Goal: Complete application form

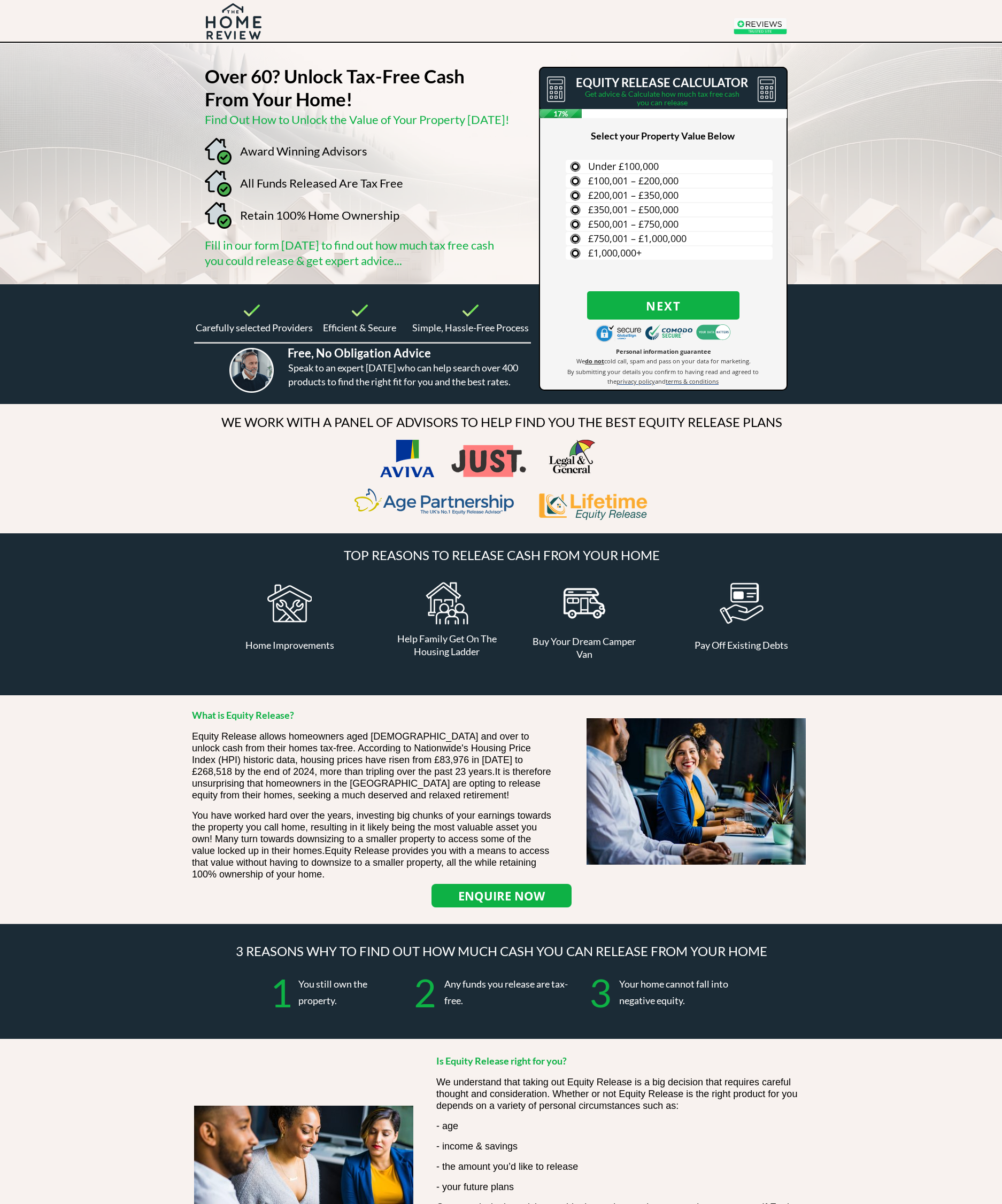
click at [433, 191] on label "£200,001 – £350,000" at bounding box center [669, 195] width 207 height 13
click at [0, 0] on input "£200,001 – £350,000" at bounding box center [0, 0] width 0 height 0
click at [433, 196] on label "House" at bounding box center [669, 195] width 207 height 13
click at [0, 0] on input "House" at bounding box center [0, 0] width 0 height 0
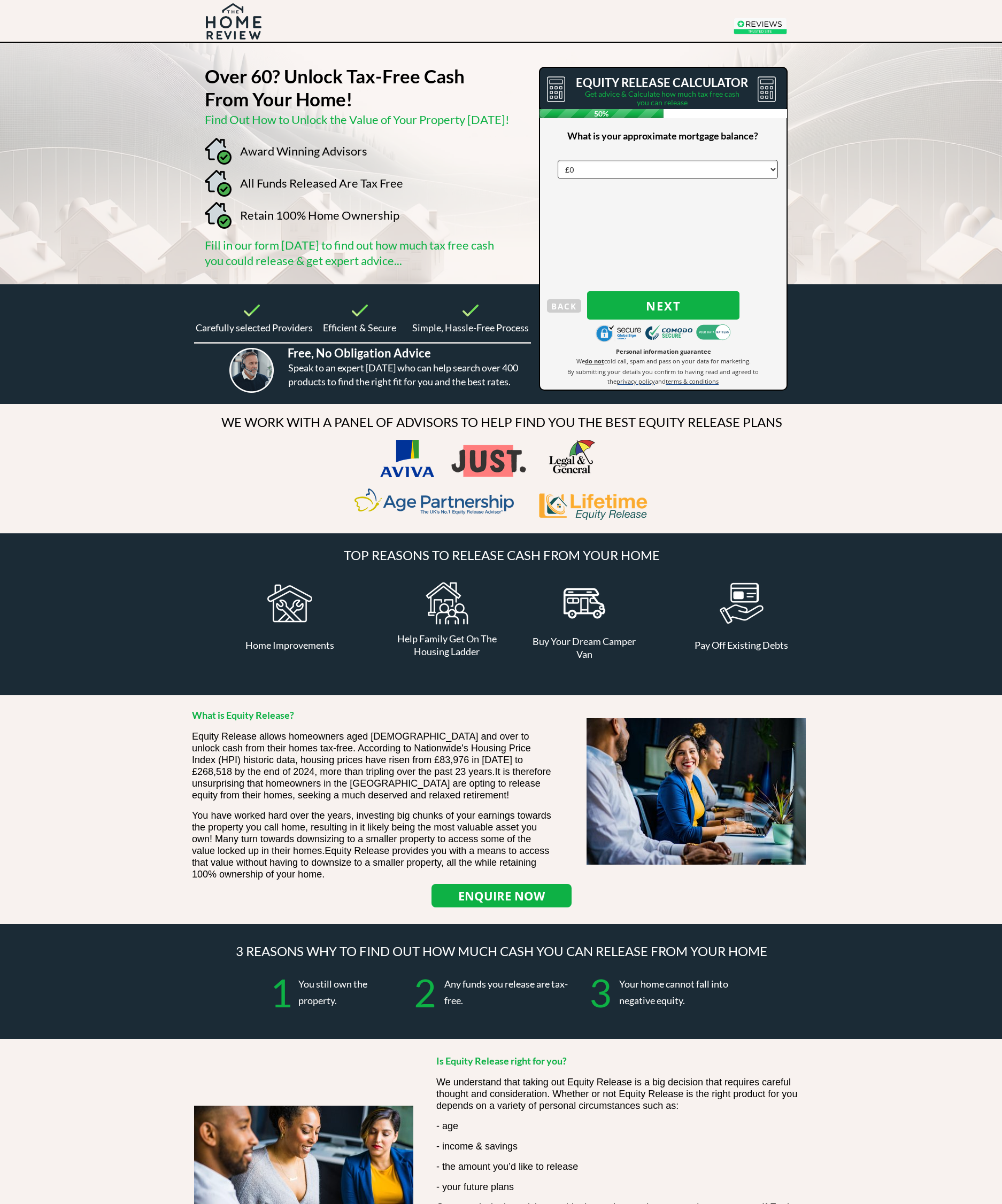
click at [433, 299] on span "BACK" at bounding box center [564, 306] width 34 height 14
click at [433, 211] on span "Bungalow" at bounding box center [610, 209] width 45 height 13
click at [0, 0] on input "Bungalow" at bounding box center [0, 0] width 0 height 0
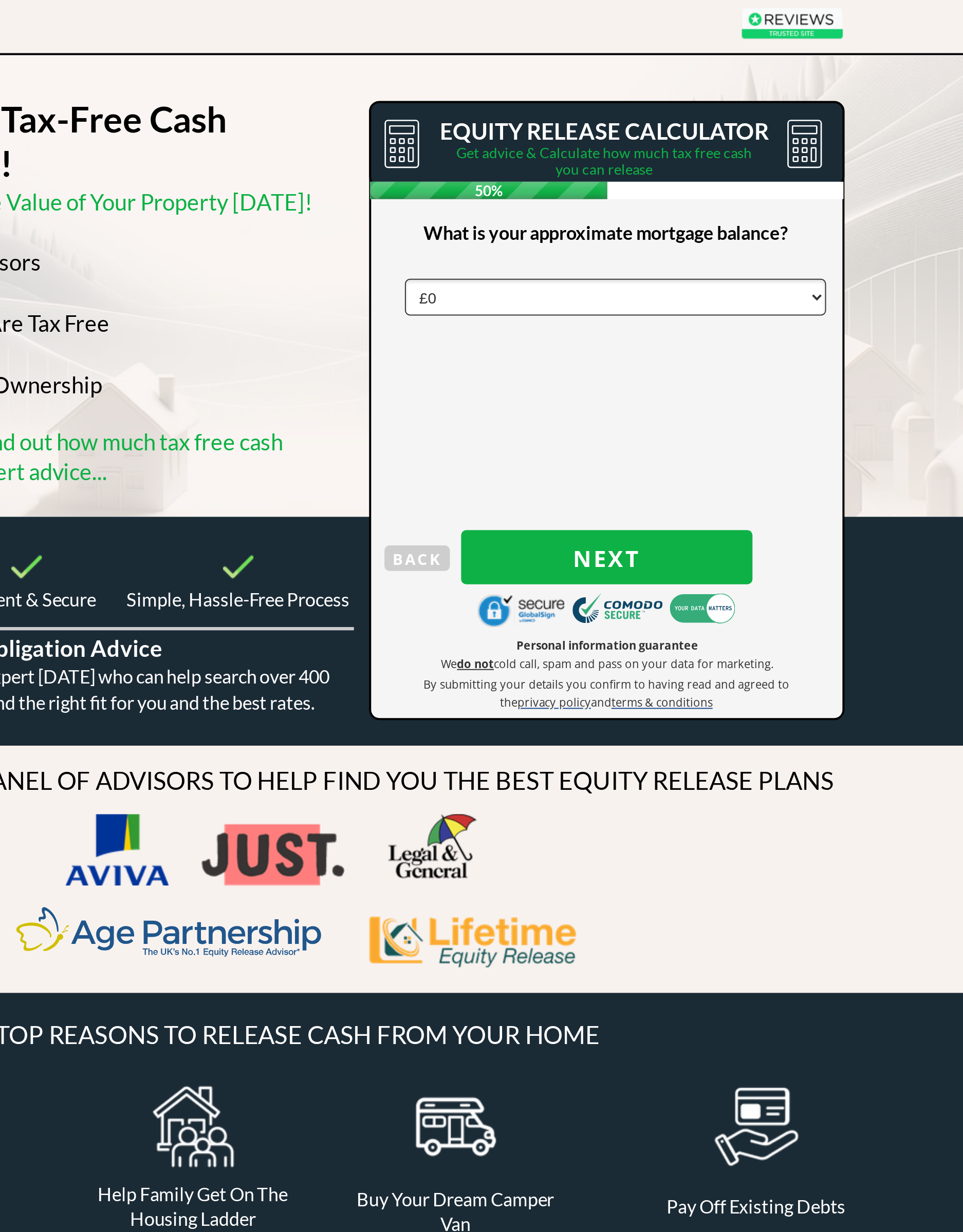
click at [416, 287] on span "Next" at bounding box center [637, 293] width 146 height 13
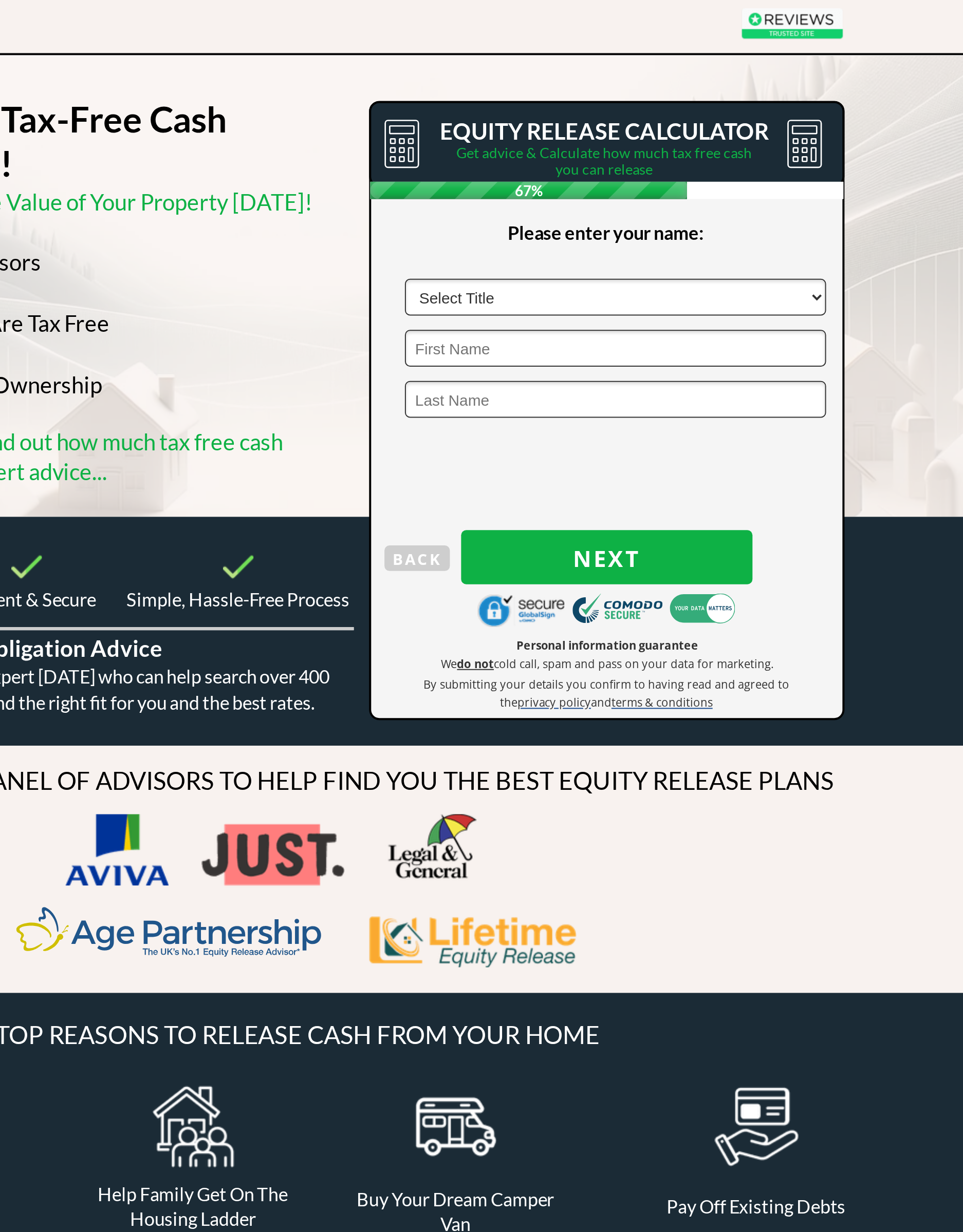
click at [416, 154] on select "Select Title Mr Mrs Ms Miss Dr Sir" at bounding box center [642, 163] width 212 height 19
select select "Mrs"
click at [416, 179] on input "text" at bounding box center [642, 188] width 212 height 19
type input "Christine"
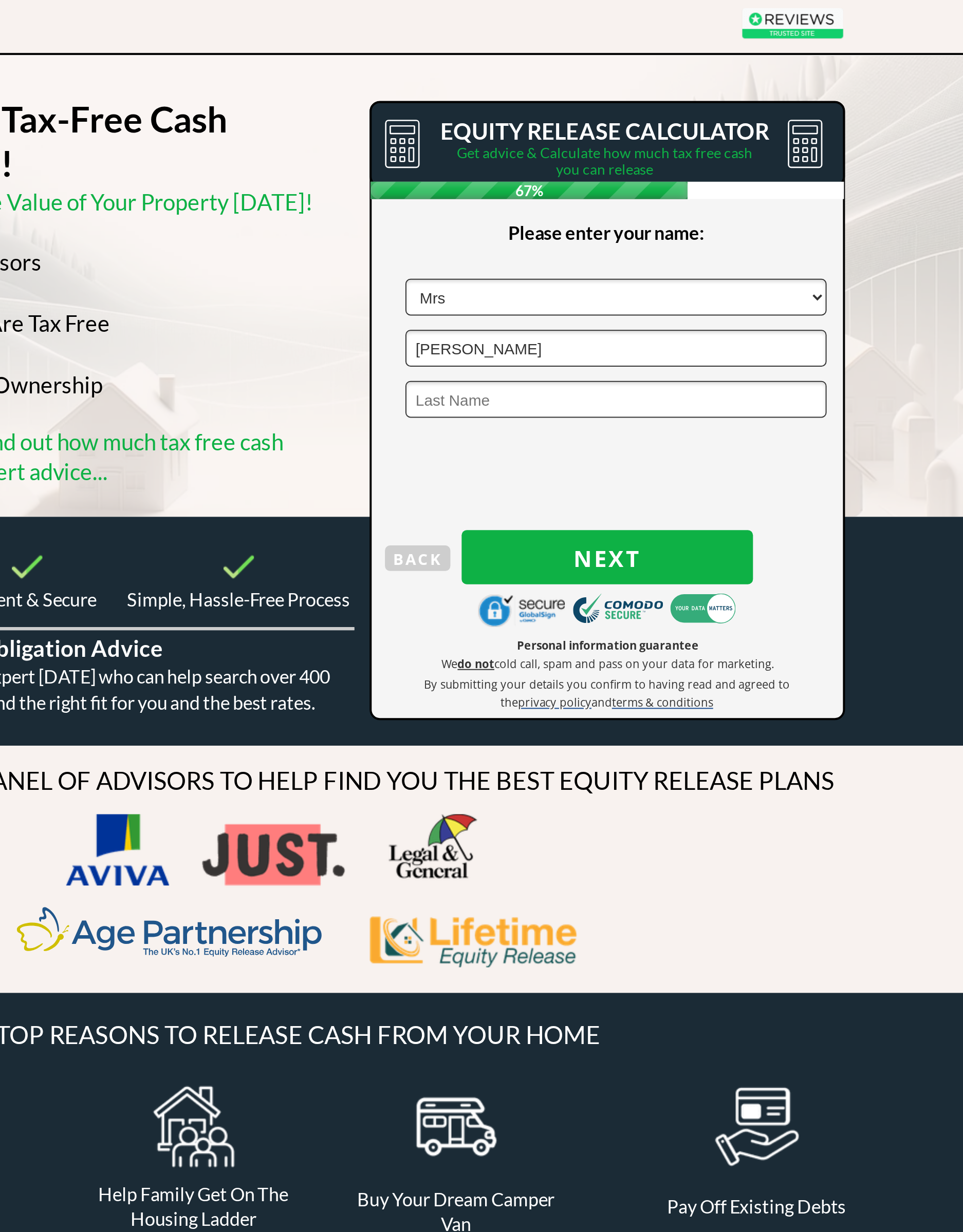
click at [416, 205] on input "text" at bounding box center [642, 214] width 212 height 19
type input "Jenkins"
click at [416, 287] on span "Next" at bounding box center [637, 293] width 146 height 13
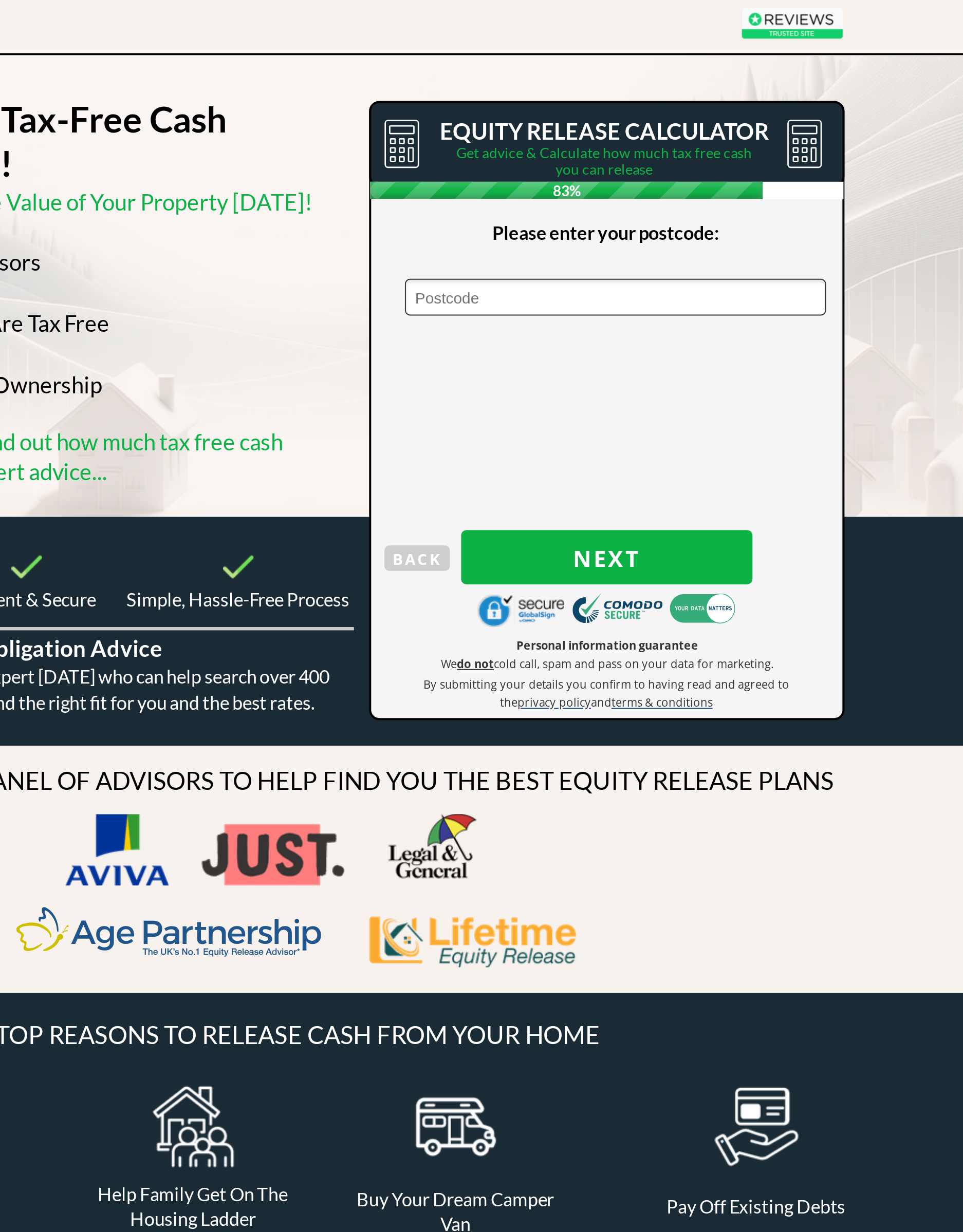
click at [416, 154] on input "text" at bounding box center [642, 163] width 212 height 19
type input "Ll588ub"
click at [416, 287] on span "Next" at bounding box center [637, 293] width 146 height 13
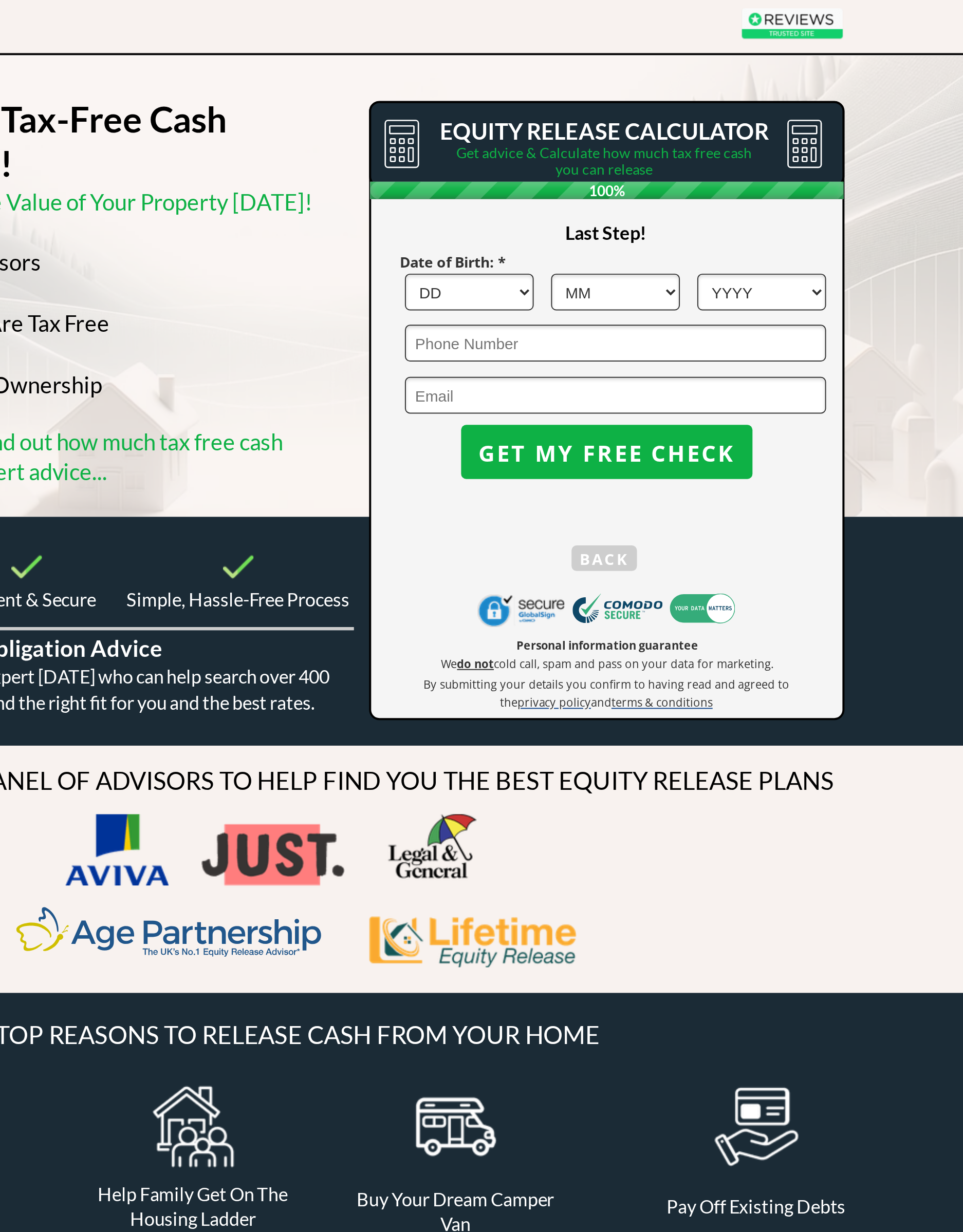
click at [416, 151] on select "DD 1 2 3 4 5 6 7 8 9 10 11 12 13 14 15 16 17 18 19 20 21 22 23 24 25 26 27 28 2…" at bounding box center [568, 160] width 65 height 19
select select "12"
click at [416, 151] on select "MM 1 2 3 4 5 6 7 8 9 10 11 12" at bounding box center [642, 160] width 65 height 19
select select "3"
click at [416, 151] on select "YYYY 1966 1965 1964 1963 1962 1961 1960 1959 1958 1957 1956 1955 1954 1953 1952…" at bounding box center [715, 160] width 65 height 19
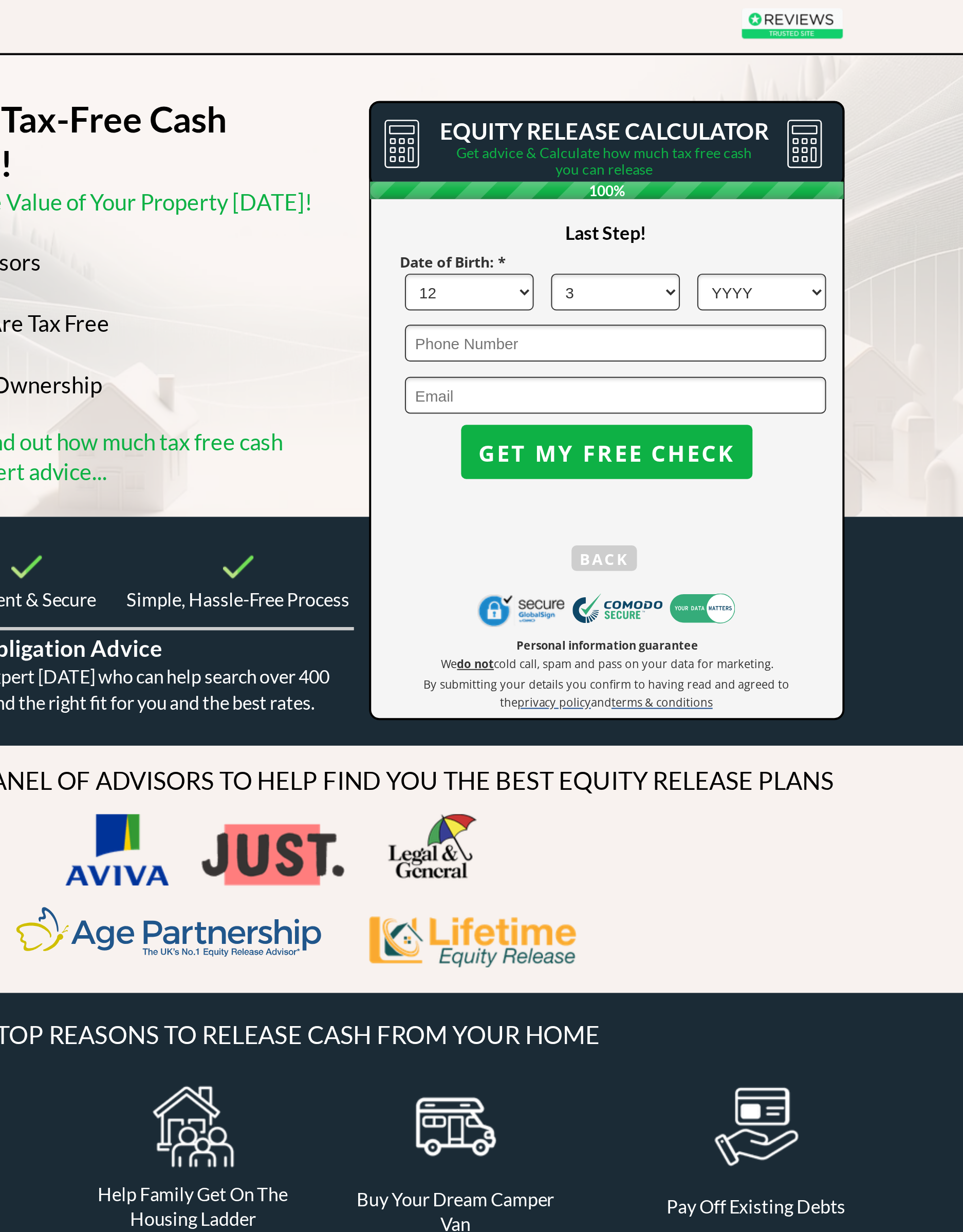
select select "1951"
click at [416, 176] on input "tel" at bounding box center [642, 185] width 212 height 19
type input "07340429578"
click at [416, 203] on input "email" at bounding box center [642, 212] width 212 height 19
type input "efalfach@outlook.com"
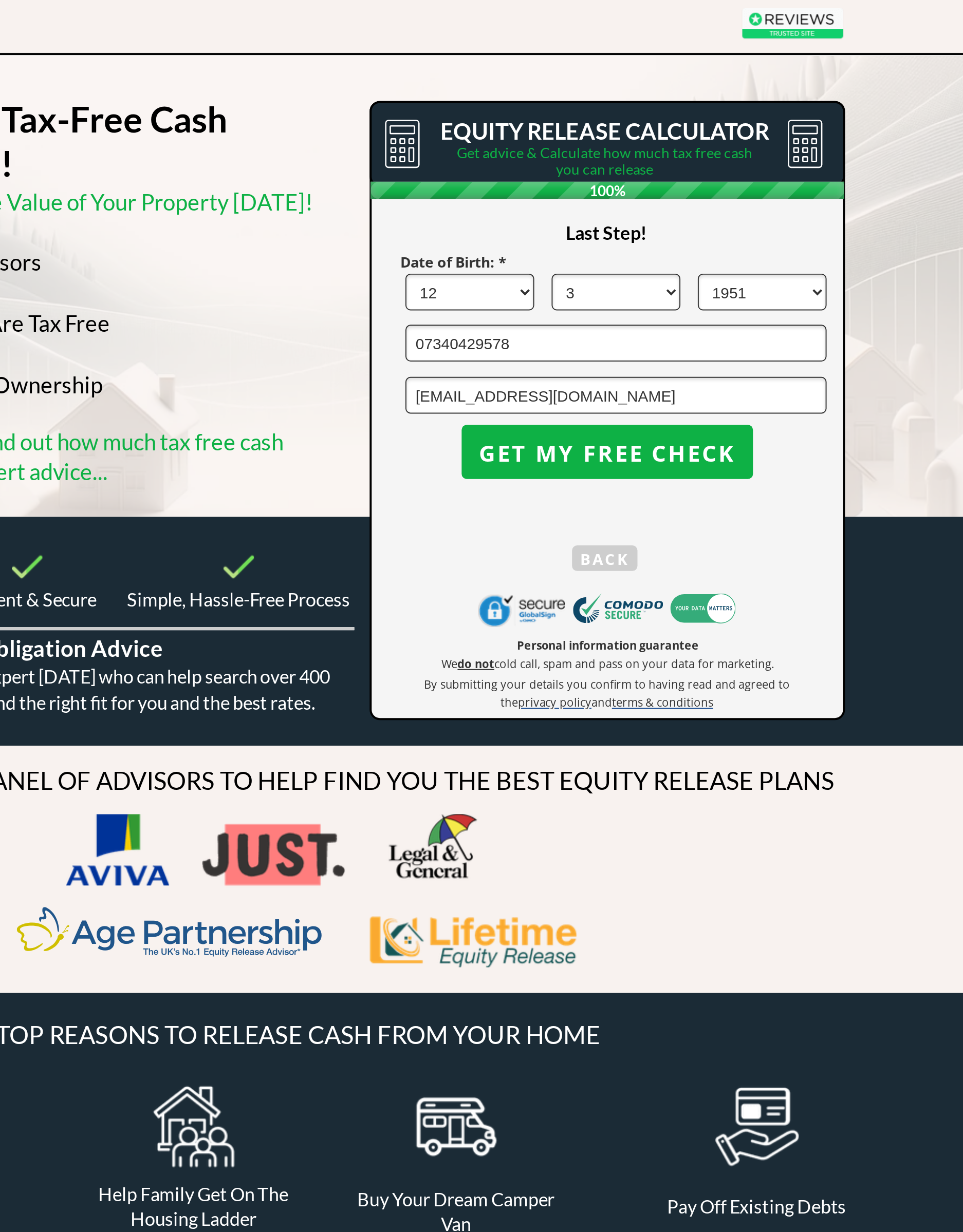
click at [416, 234] on span "GET MY FREE CHECK" at bounding box center [637, 241] width 146 height 13
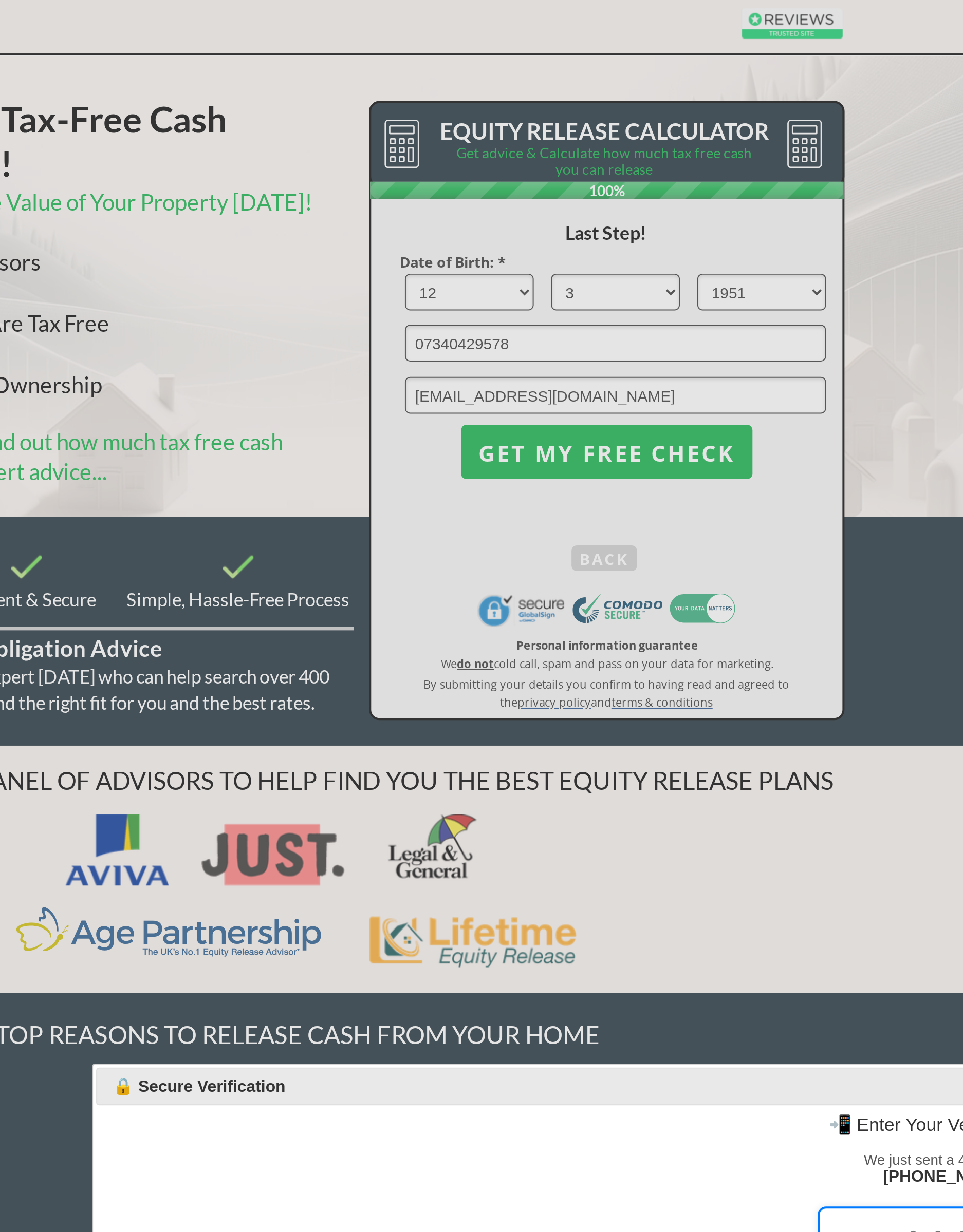
click at [320, 231] on div at bounding box center [481, 616] width 963 height 1232
click at [309, 223] on div at bounding box center [481, 616] width 963 height 1232
